Goal: Task Accomplishment & Management: Manage account settings

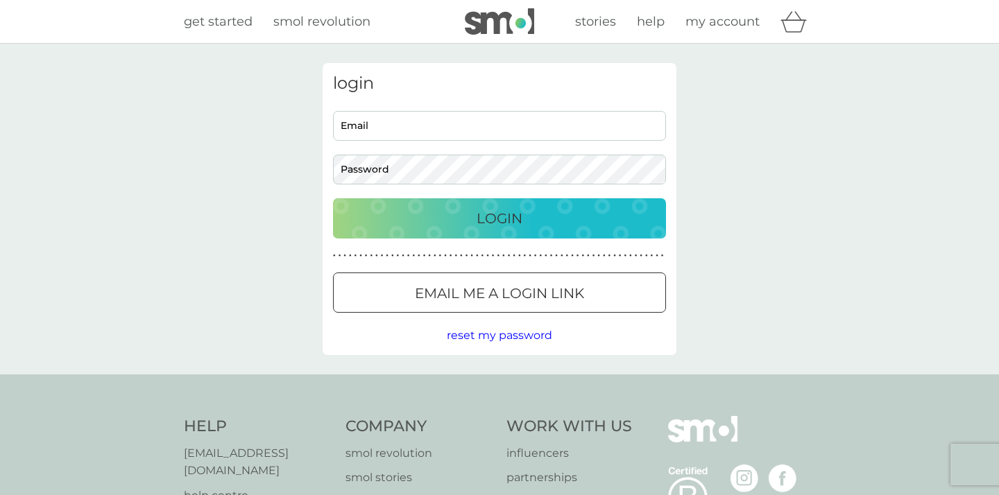
click at [412, 129] on input "Email" at bounding box center [499, 126] width 333 height 30
type input "[EMAIL_ADDRESS][DOMAIN_NAME]"
click at [500, 218] on button "Login" at bounding box center [499, 218] width 333 height 40
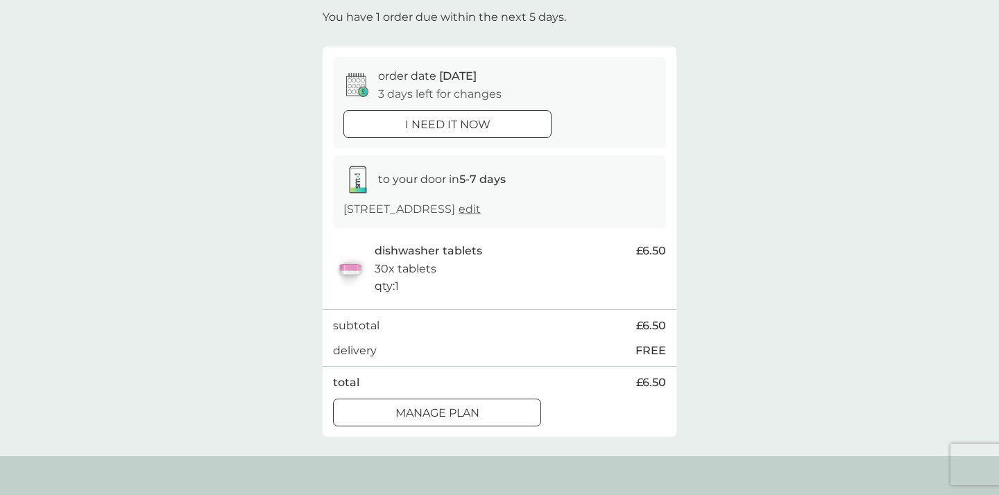
scroll to position [87, 0]
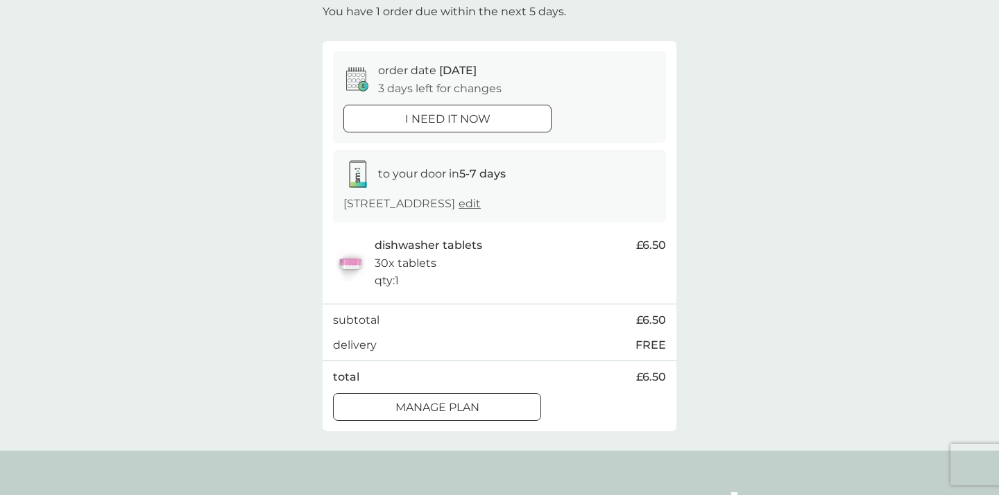
click at [527, 403] on div "Manage plan" at bounding box center [437, 408] width 207 height 18
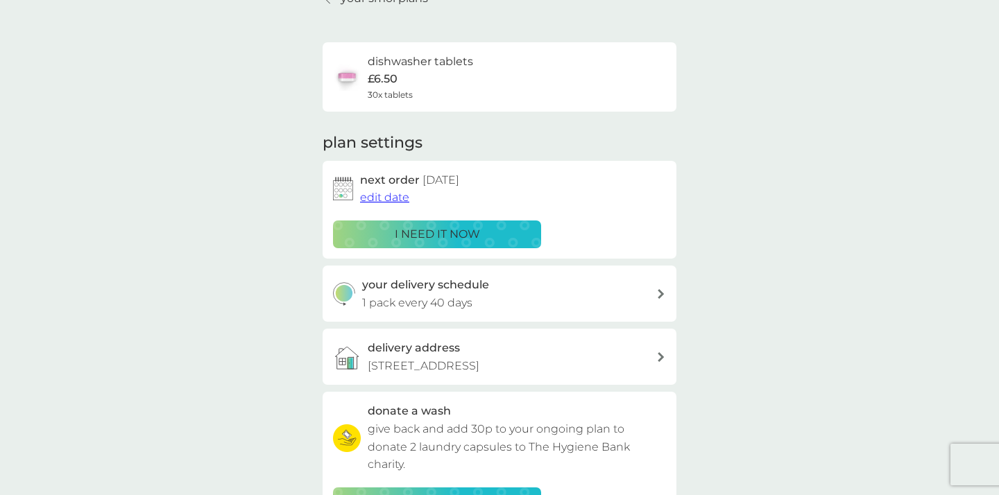
scroll to position [82, 0]
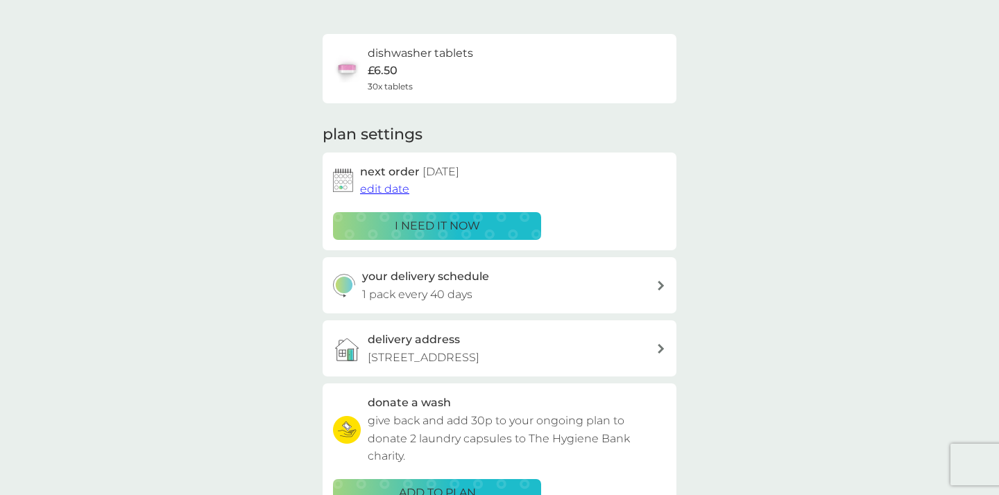
click at [382, 185] on span "edit date" at bounding box center [384, 188] width 49 height 13
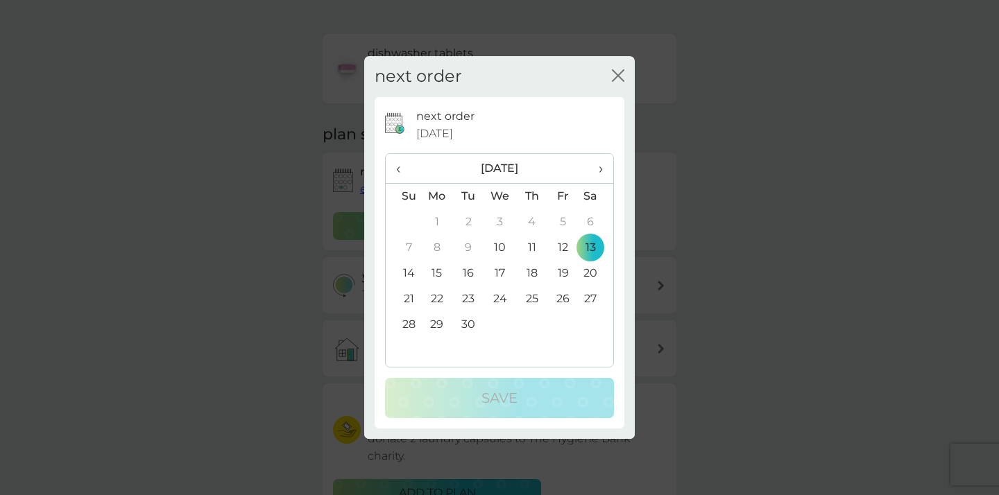
click at [559, 273] on td "19" at bounding box center [562, 274] width 31 height 26
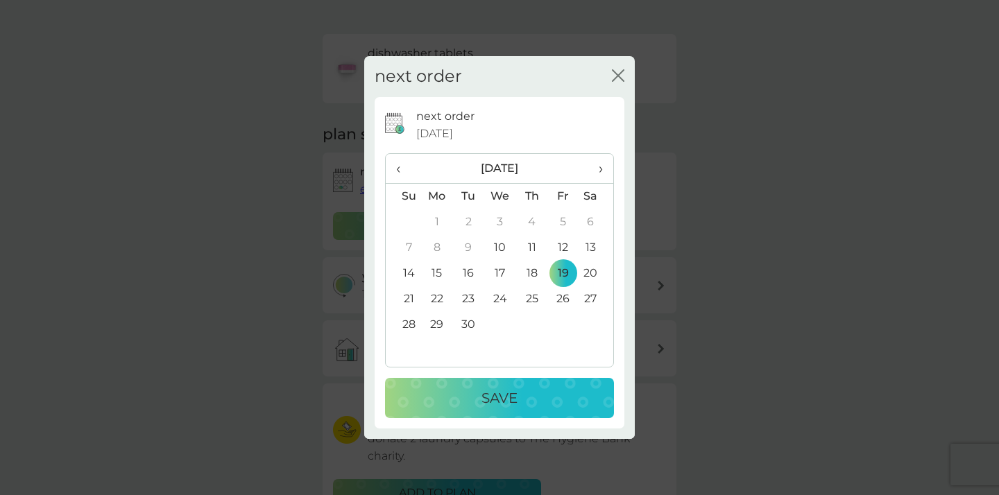
click at [525, 400] on div "Save" at bounding box center [499, 398] width 201 height 22
